Goal: Task Accomplishment & Management: Manage account settings

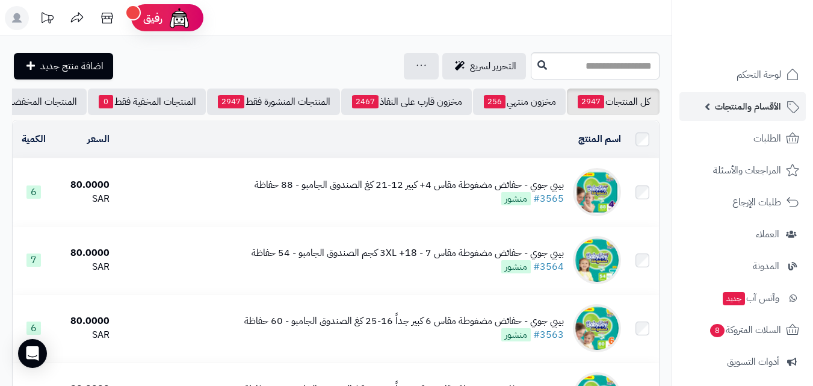
click at [745, 107] on span "الأقسام والمنتجات" at bounding box center [748, 106] width 66 height 17
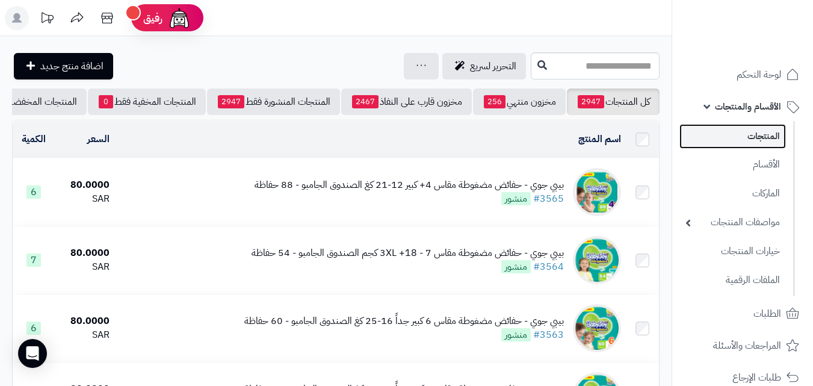
click at [734, 126] on link "المنتجات" at bounding box center [733, 136] width 107 height 25
click at [599, 70] on input "text" at bounding box center [595, 65] width 129 height 27
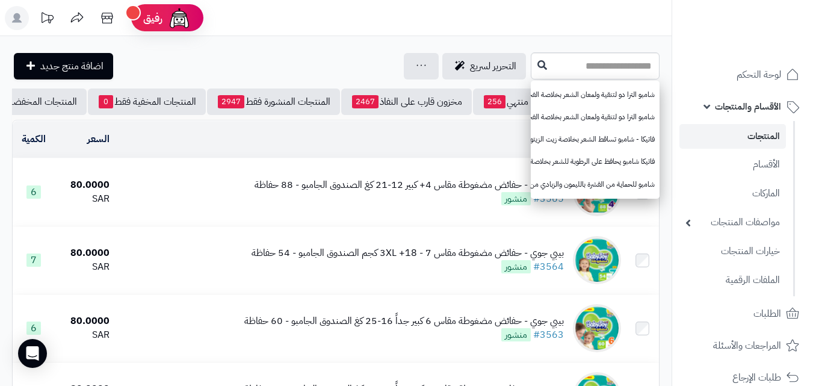
click at [374, 184] on td "بيبي جوي - حفائض مضغوطة مقاس 4+ كبير 12-21 كغ الصندوق الجامبو - 88 حفاظة #3565 …" at bounding box center [370, 191] width 512 height 67
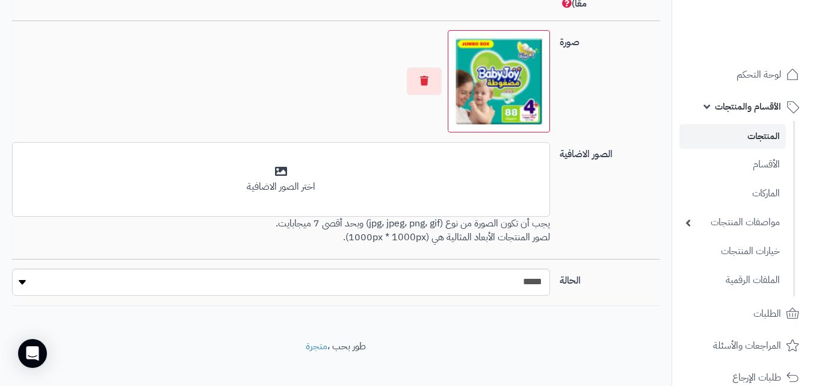
scroll to position [782, 0]
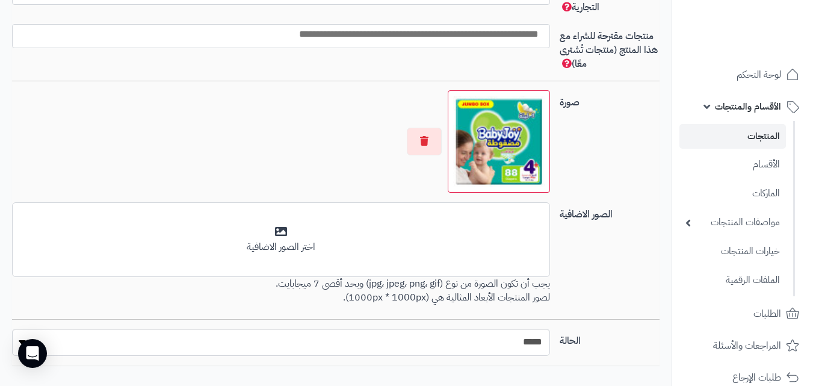
click at [503, 141] on img at bounding box center [498, 141] width 91 height 91
click at [587, 124] on div "صورة اختر الصورة الأساسية" at bounding box center [335, 146] width 657 height 112
click at [507, 140] on img at bounding box center [498, 141] width 91 height 91
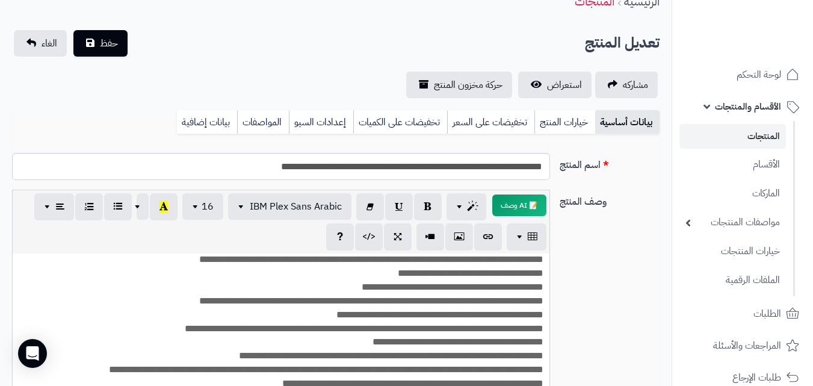
scroll to position [0, 0]
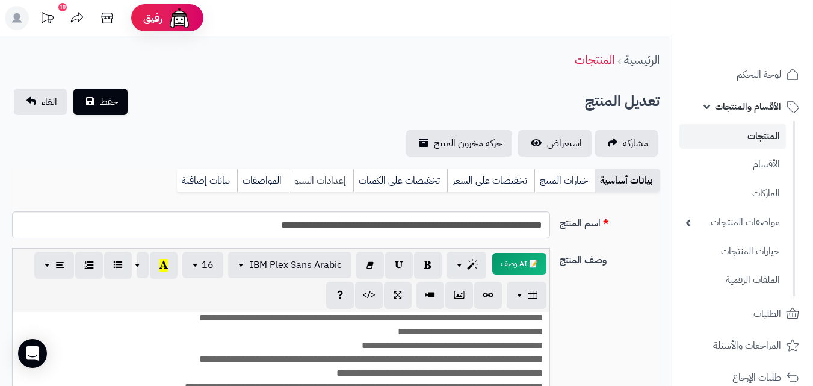
click at [316, 179] on link "إعدادات السيو" at bounding box center [321, 181] width 64 height 24
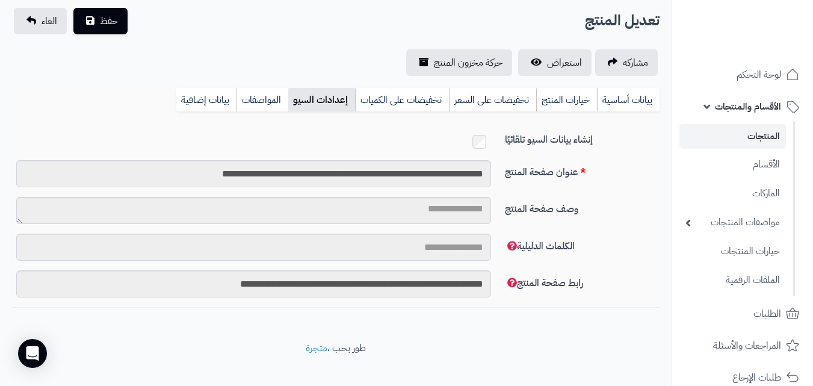
scroll to position [94, 0]
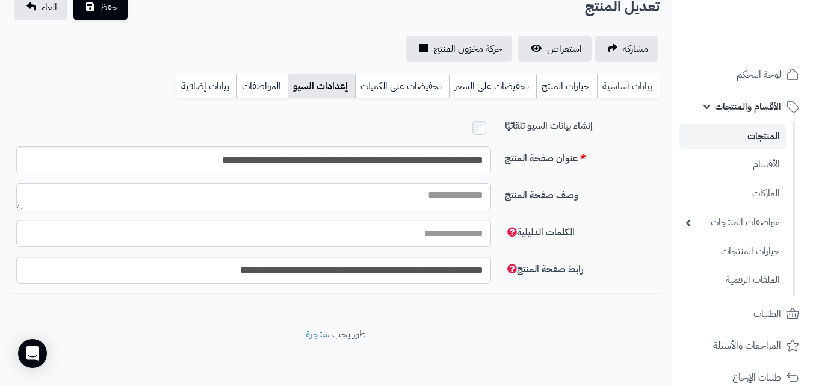
click at [634, 90] on link "بيانات أساسية" at bounding box center [628, 86] width 63 height 24
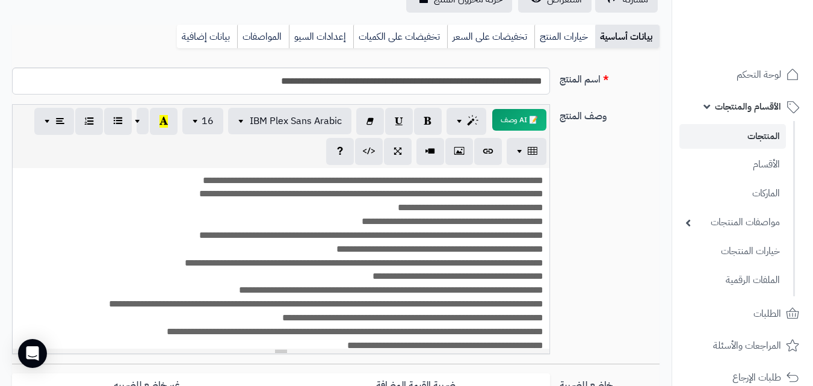
scroll to position [34, 0]
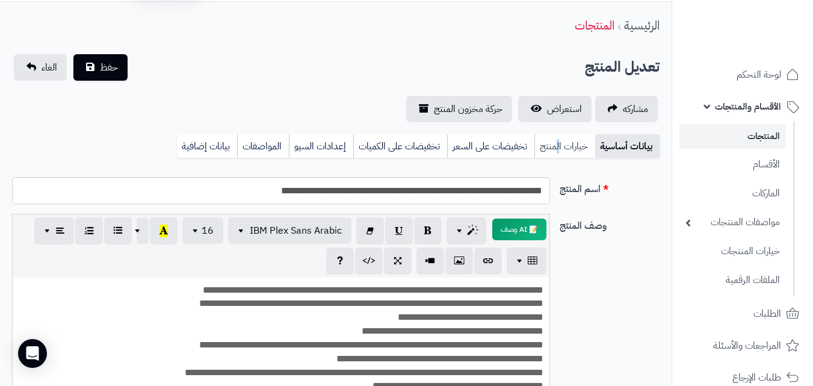
click at [558, 149] on link "خيارات المنتج" at bounding box center [564, 146] width 61 height 24
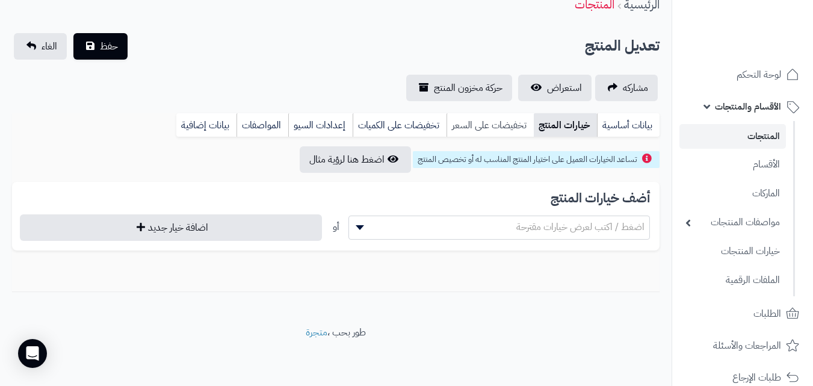
click at [518, 122] on link "تخفيضات على السعر" at bounding box center [490, 125] width 87 height 24
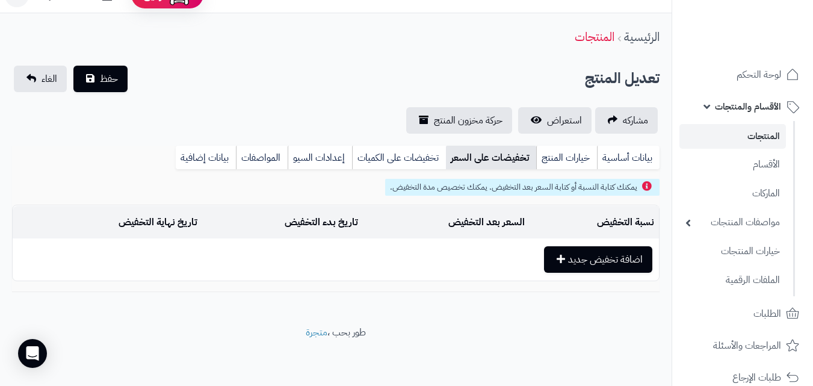
scroll to position [23, 0]
click at [409, 146] on link "تخفيضات على الكميات" at bounding box center [399, 158] width 94 height 24
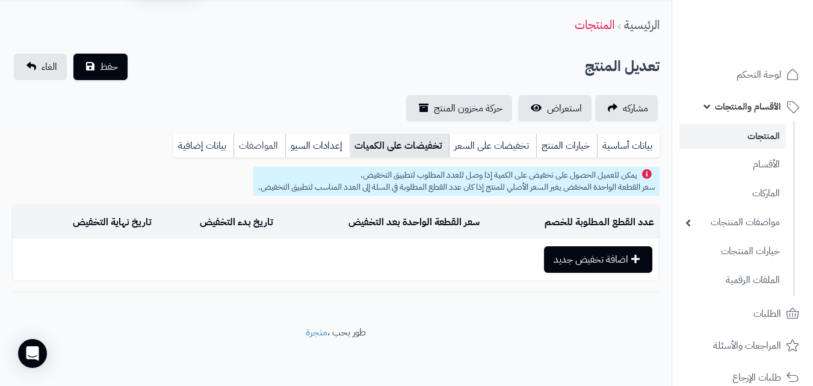
click at [281, 147] on link "المواصفات" at bounding box center [260, 146] width 52 height 24
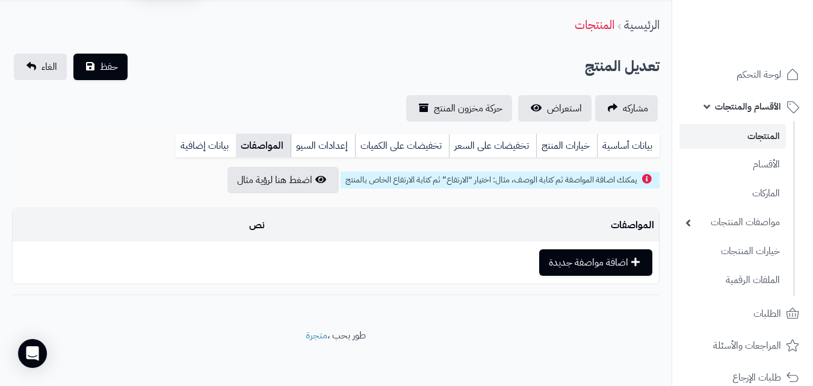
scroll to position [38, 0]
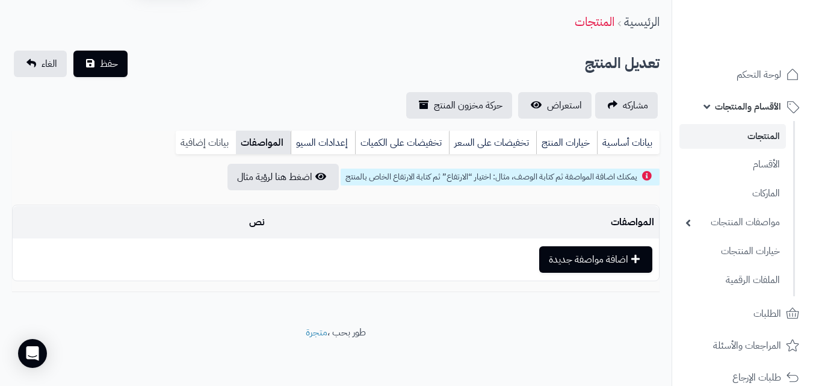
click at [196, 150] on link "بيانات إضافية" at bounding box center [206, 143] width 60 height 24
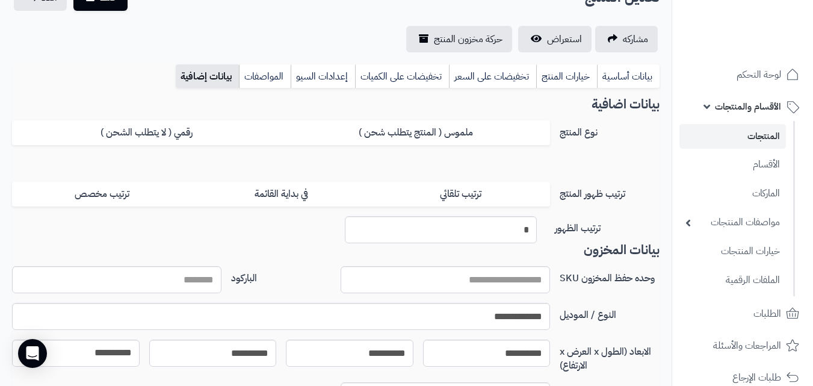
scroll to position [54, 0]
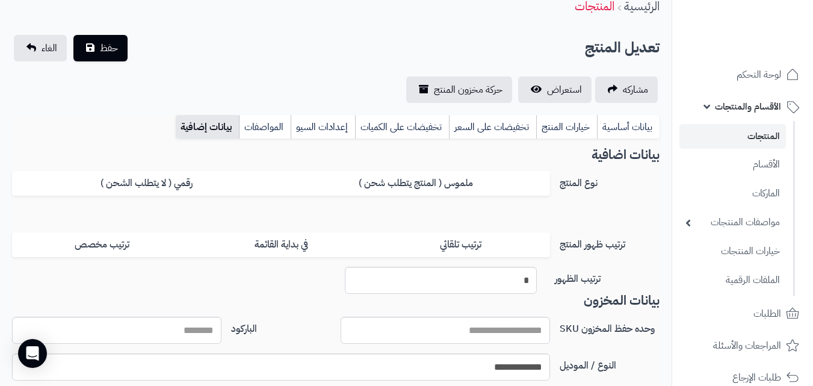
click at [338, 142] on div "بيانات أساسية خيارات المنتج تخفيضات على السعر تخفيضات على الكميات إعدادات السيو…" at bounding box center [336, 131] width 648 height 33
click at [334, 137] on link "إعدادات السيو" at bounding box center [323, 127] width 64 height 24
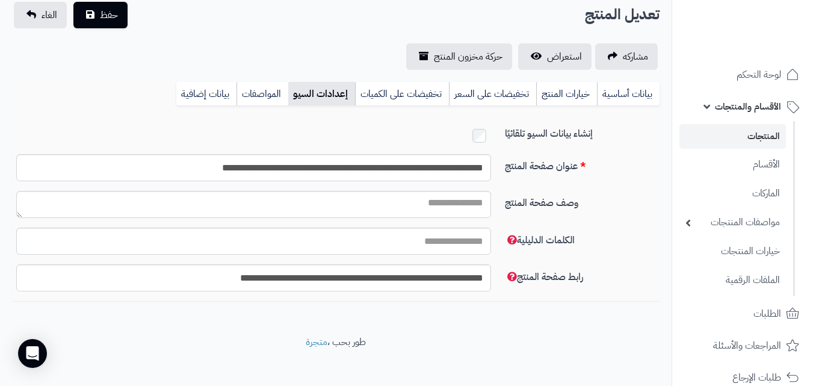
scroll to position [0, 0]
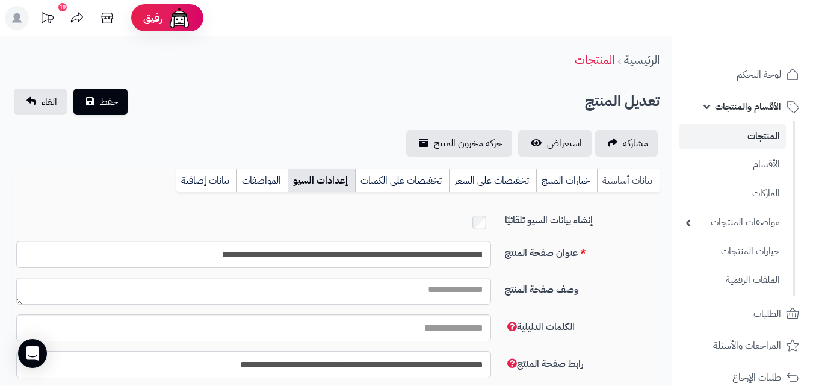
click at [647, 185] on link "بيانات أساسية" at bounding box center [628, 181] width 63 height 24
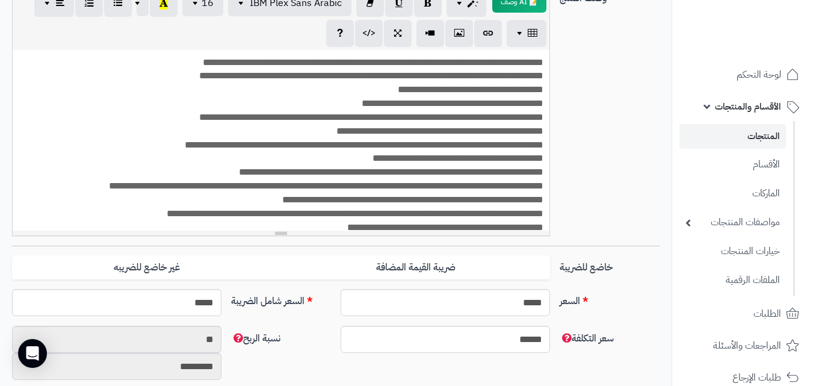
scroll to position [241, 0]
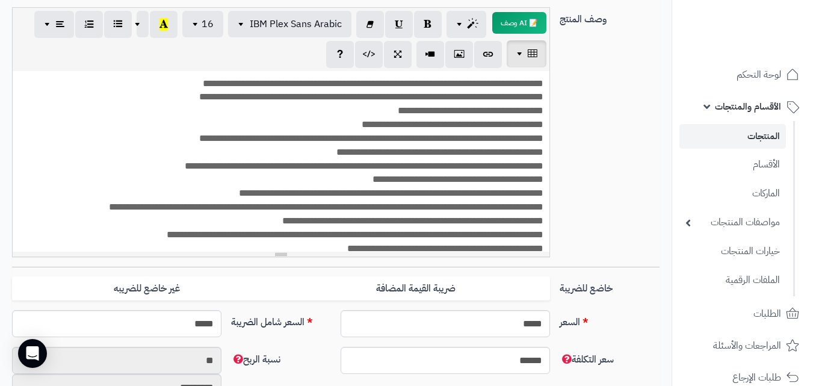
click at [518, 53] on span "button" at bounding box center [521, 53] width 10 height 14
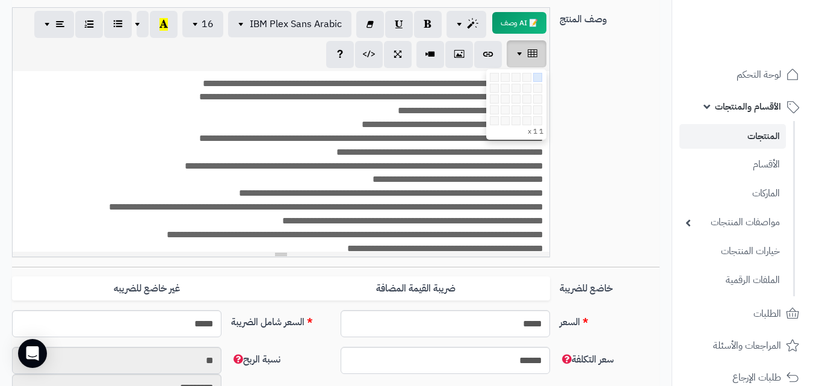
click at [518, 53] on span "button" at bounding box center [521, 53] width 10 height 14
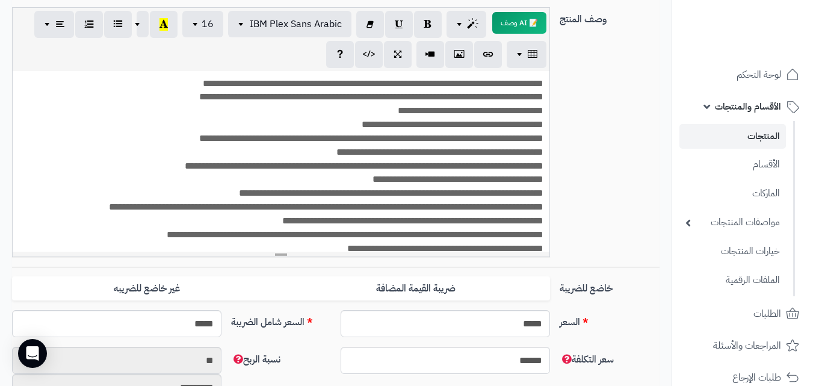
click at [627, 105] on div "**********" at bounding box center [335, 136] width 657 height 259
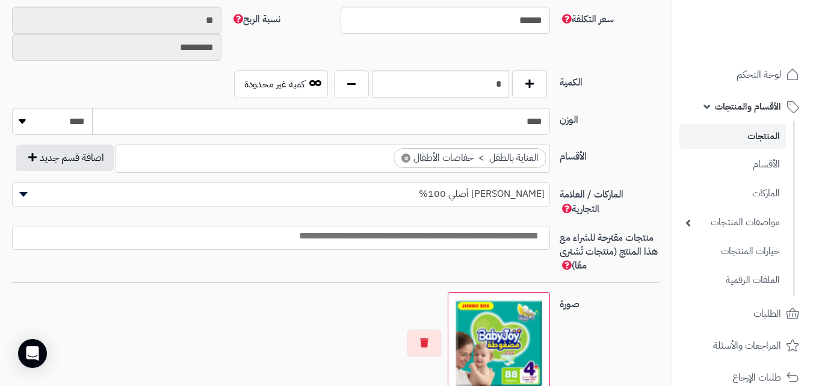
scroll to position [602, 0]
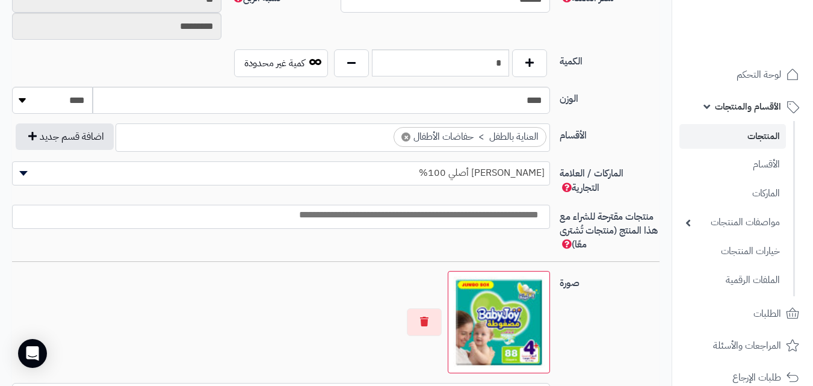
click at [329, 176] on span "بيبي جوي أصلي 100%" at bounding box center [281, 173] width 537 height 18
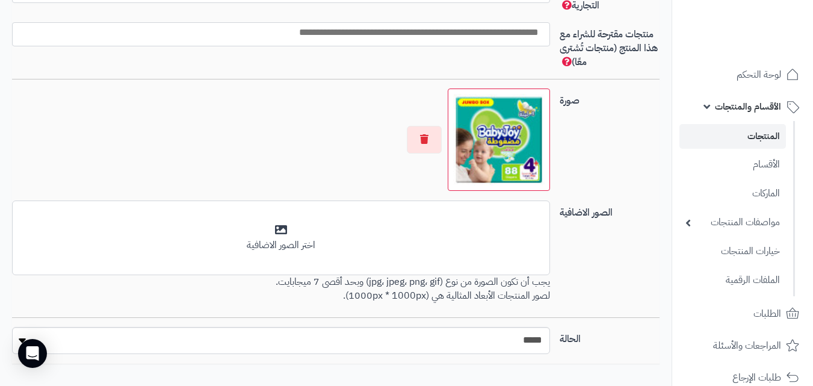
scroll to position [843, 0]
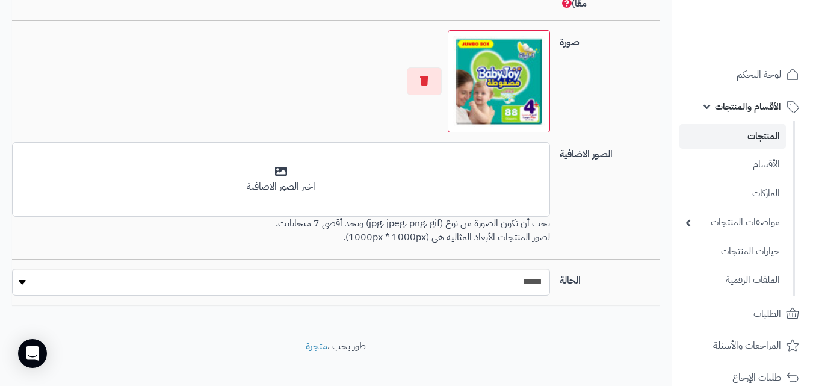
click at [500, 88] on img at bounding box center [498, 81] width 91 height 91
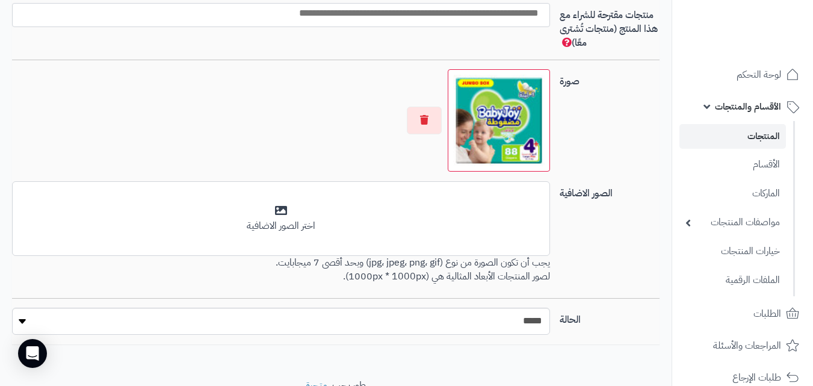
scroll to position [782, 0]
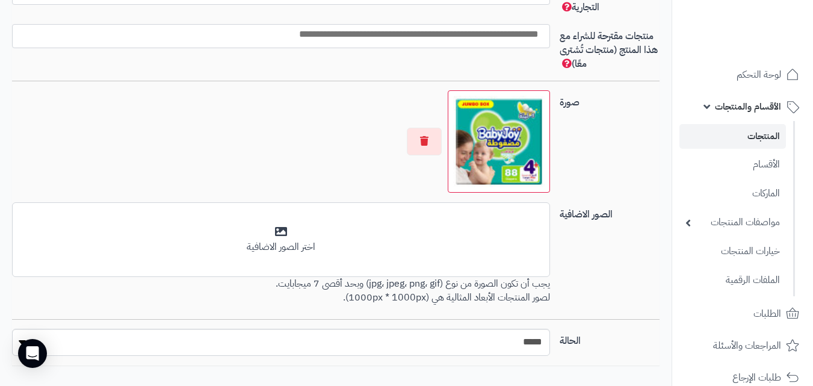
drag, startPoint x: 496, startPoint y: 114, endPoint x: 472, endPoint y: 133, distance: 30.8
click at [472, 133] on img at bounding box center [498, 141] width 91 height 91
click at [503, 155] on img at bounding box center [498, 141] width 91 height 91
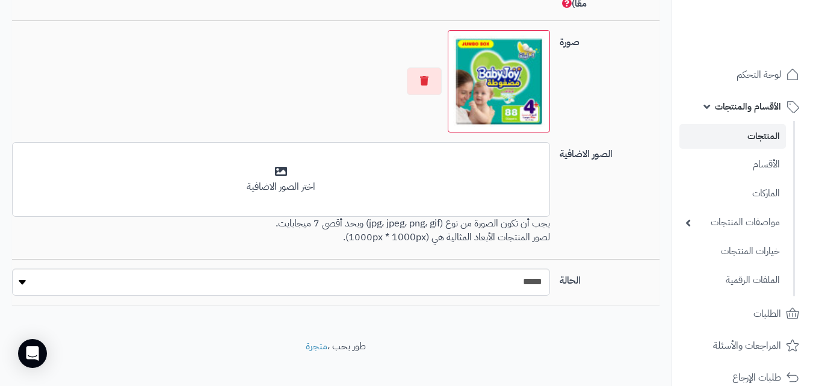
scroll to position [856, 0]
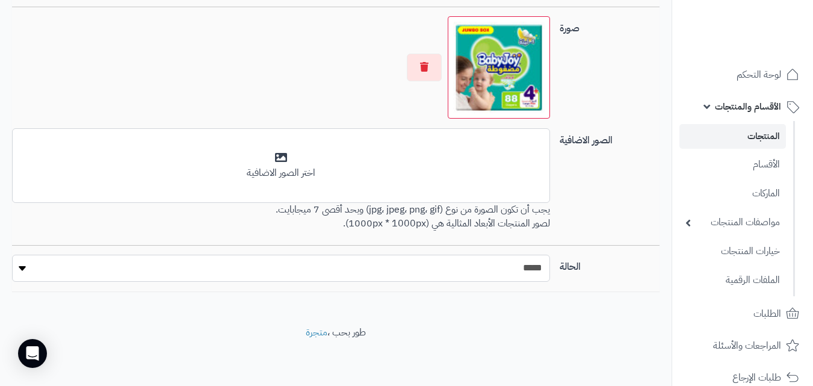
click at [529, 267] on select "***** ****" at bounding box center [281, 268] width 538 height 27
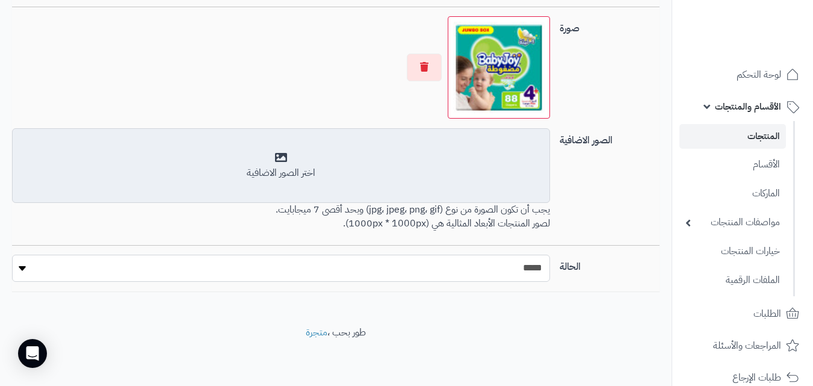
scroll to position [796, 0]
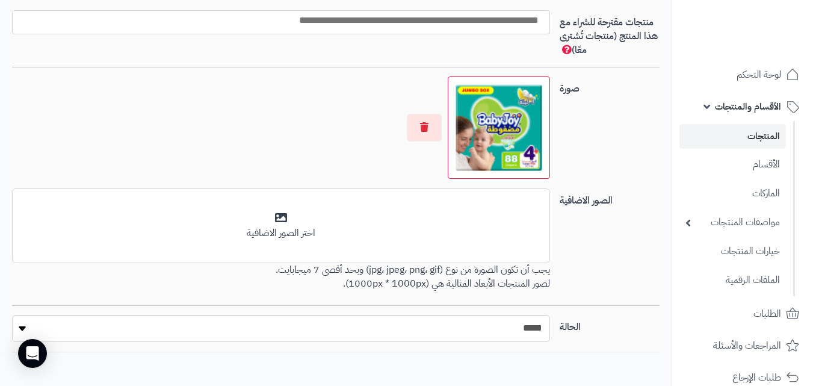
click at [485, 152] on img at bounding box center [498, 127] width 91 height 91
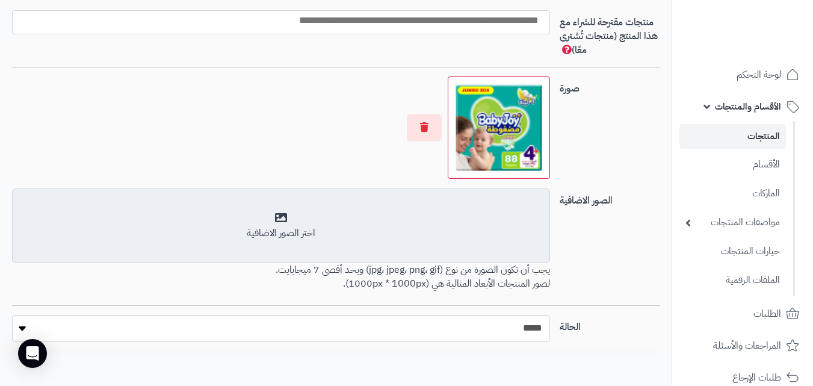
click at [512, 217] on div "اختر الصور الاضافية" at bounding box center [281, 226] width 522 height 28
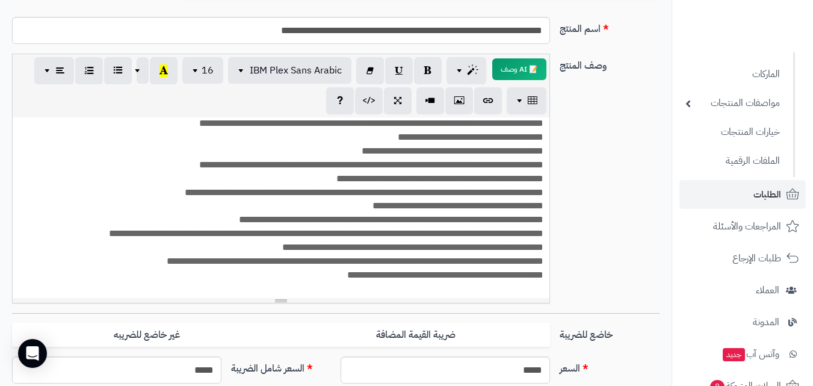
scroll to position [120, 0]
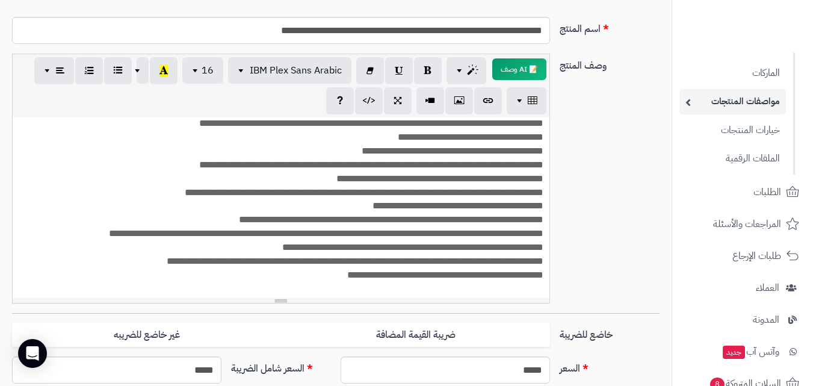
click at [737, 104] on link "مواصفات المنتجات" at bounding box center [733, 101] width 107 height 25
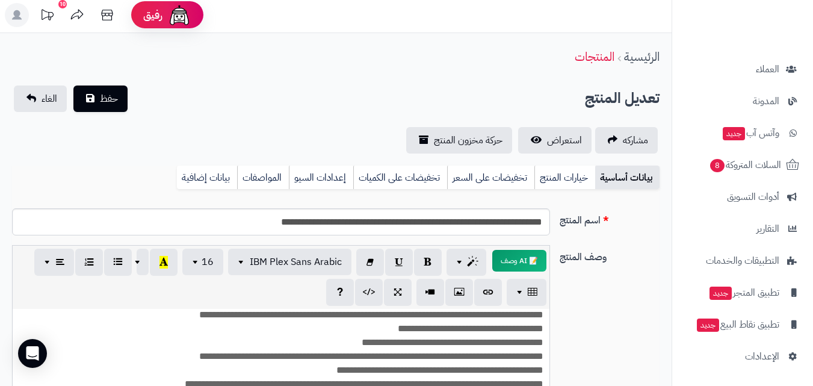
scroll to position [0, 0]
